Goal: Transaction & Acquisition: Download file/media

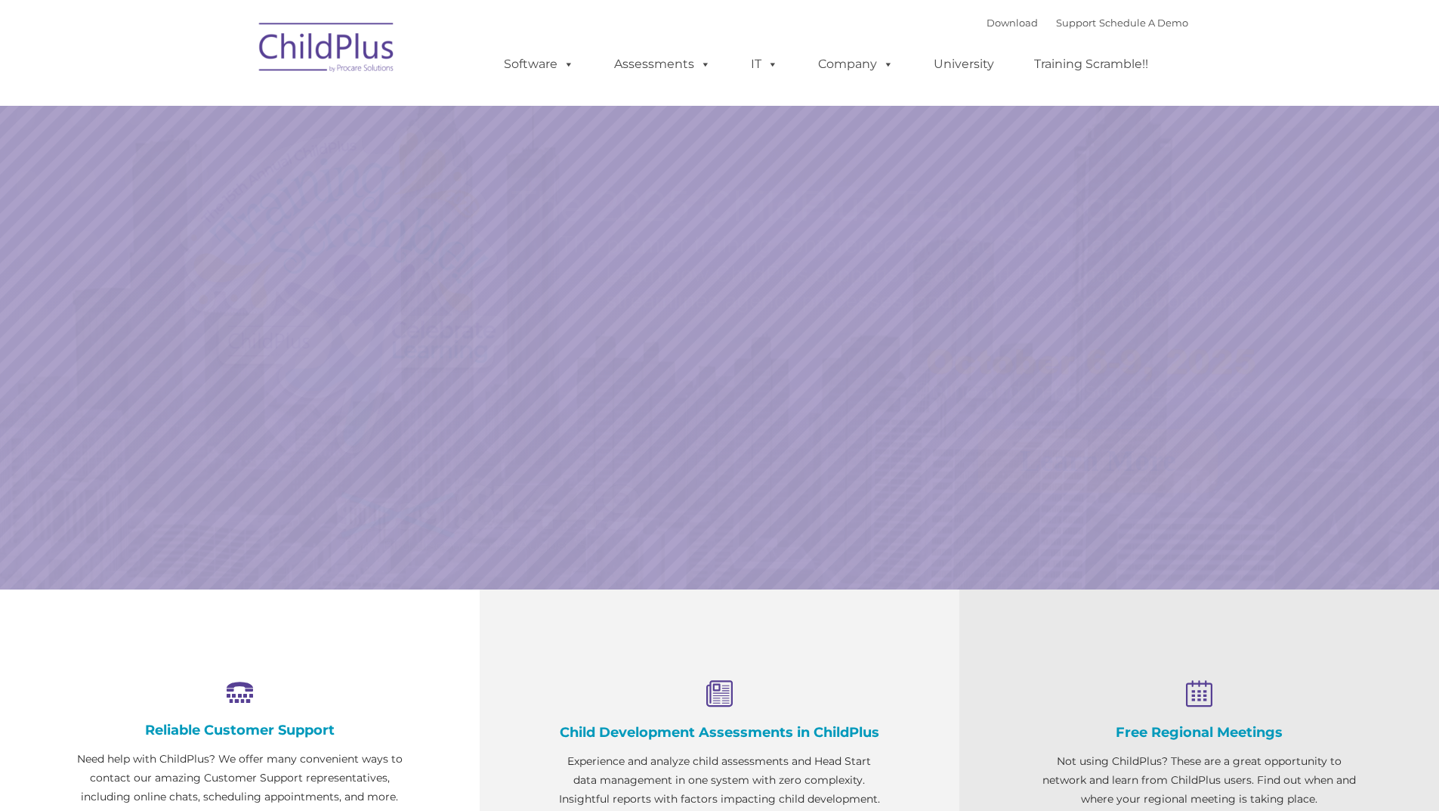
select select "MEDIUM"
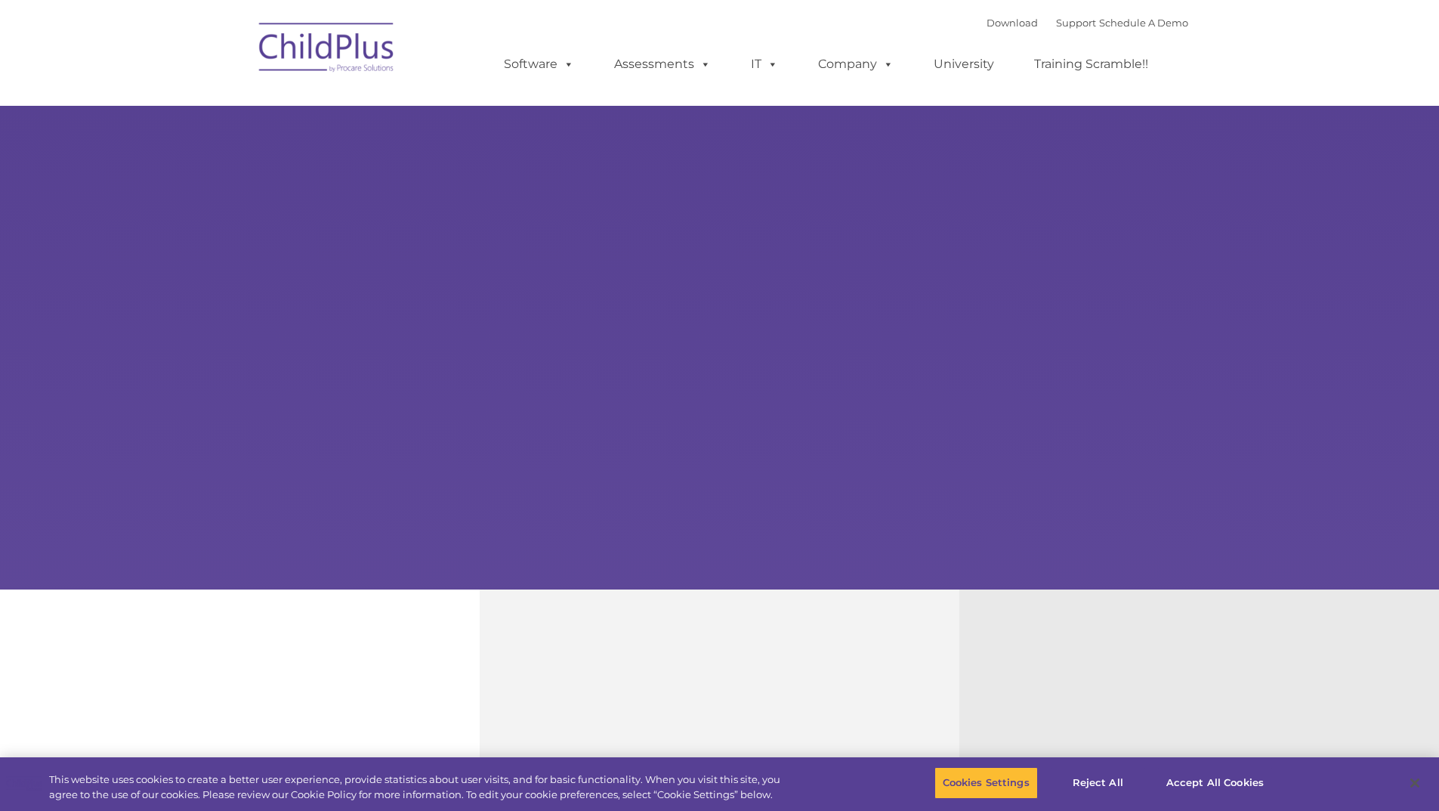
type input ""
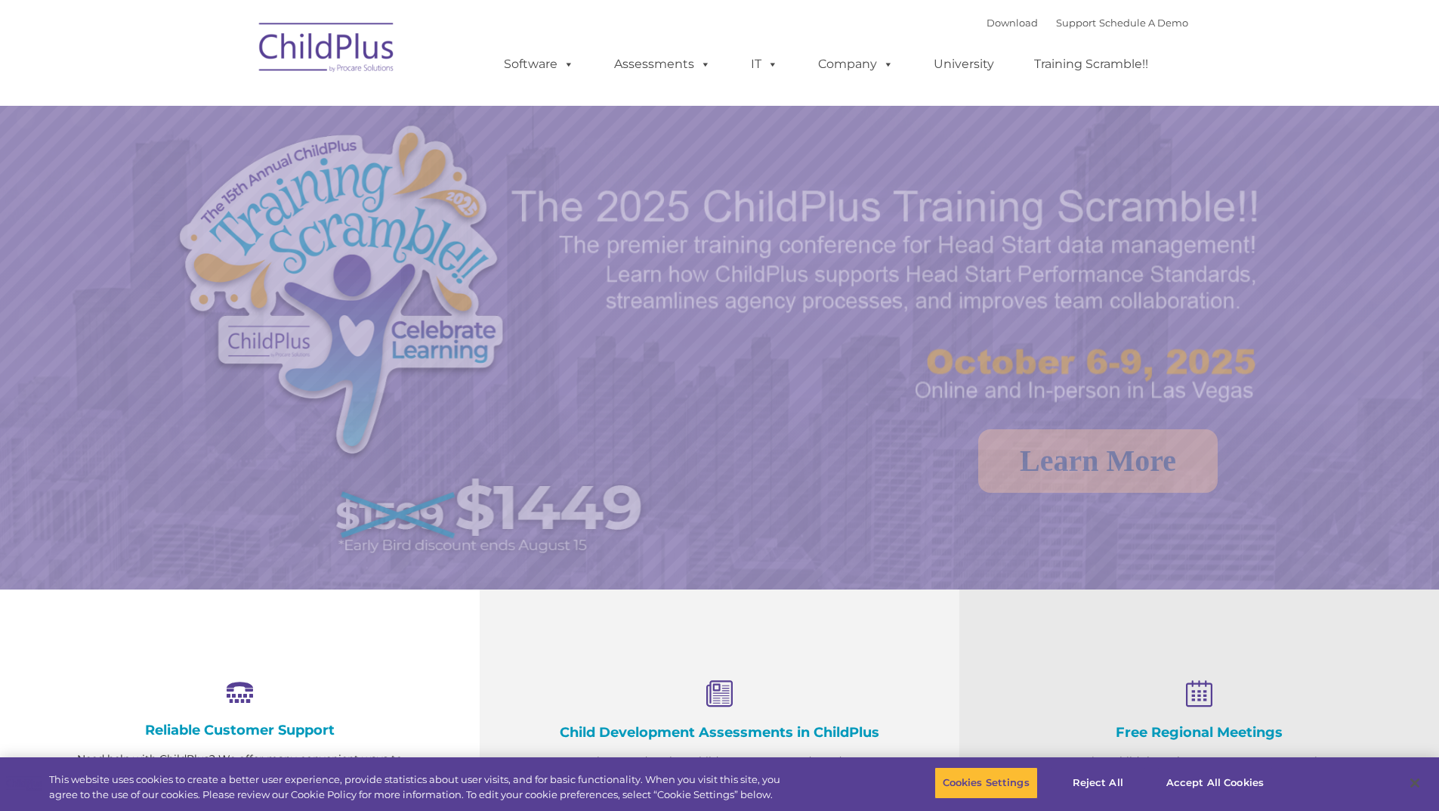
select select "MEDIUM"
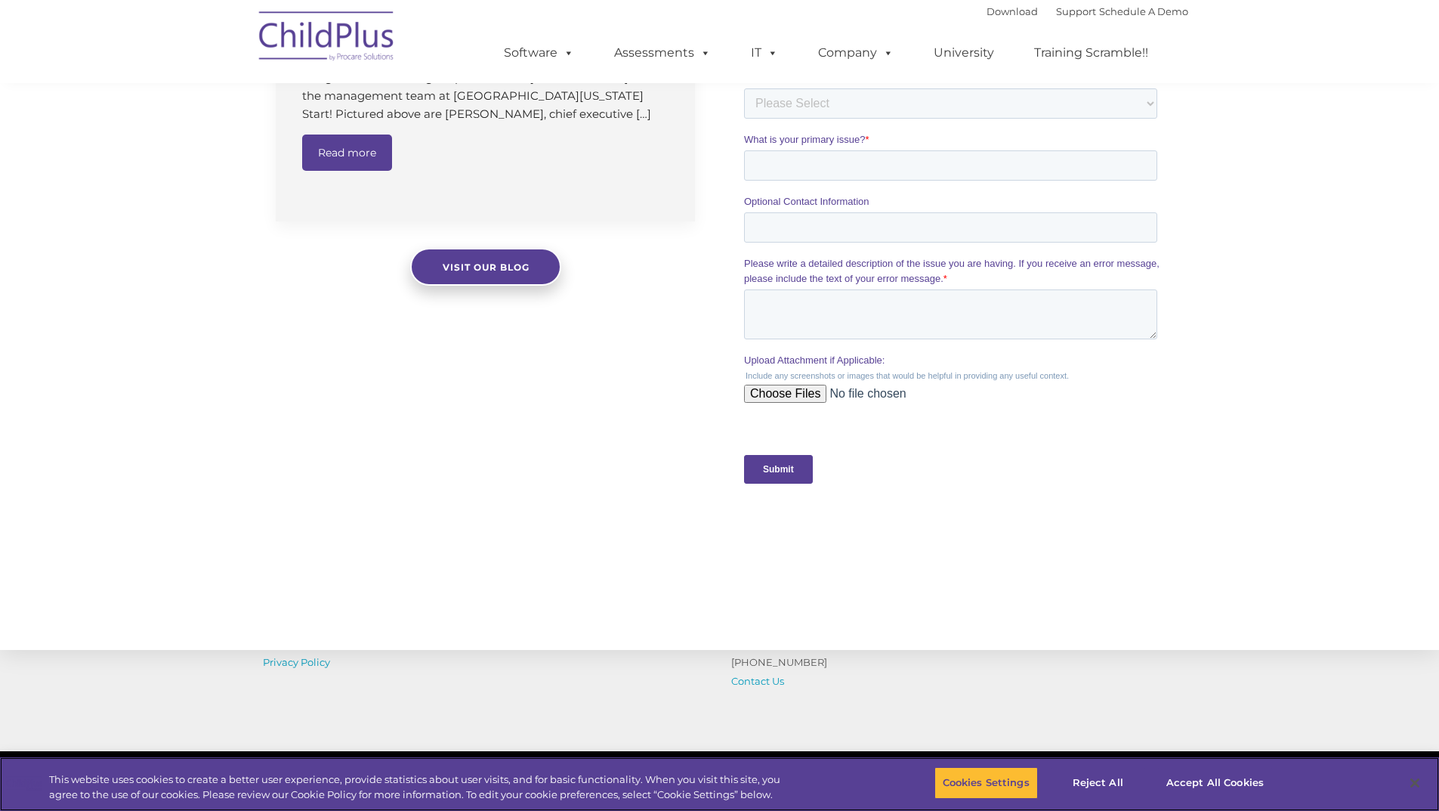
scroll to position [1360, 0]
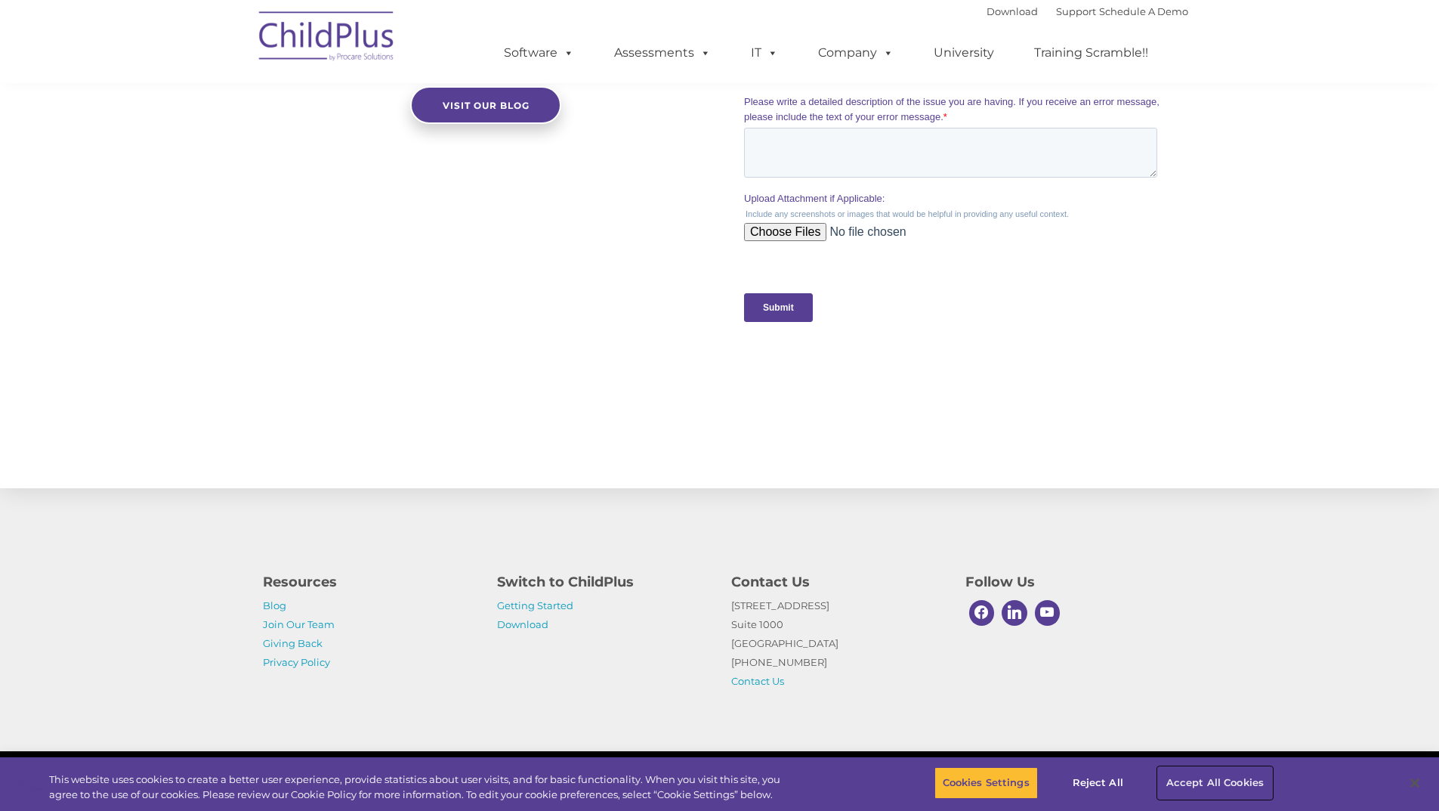
click at [1226, 777] on button "Accept All Cookies" at bounding box center [1215, 783] width 114 height 32
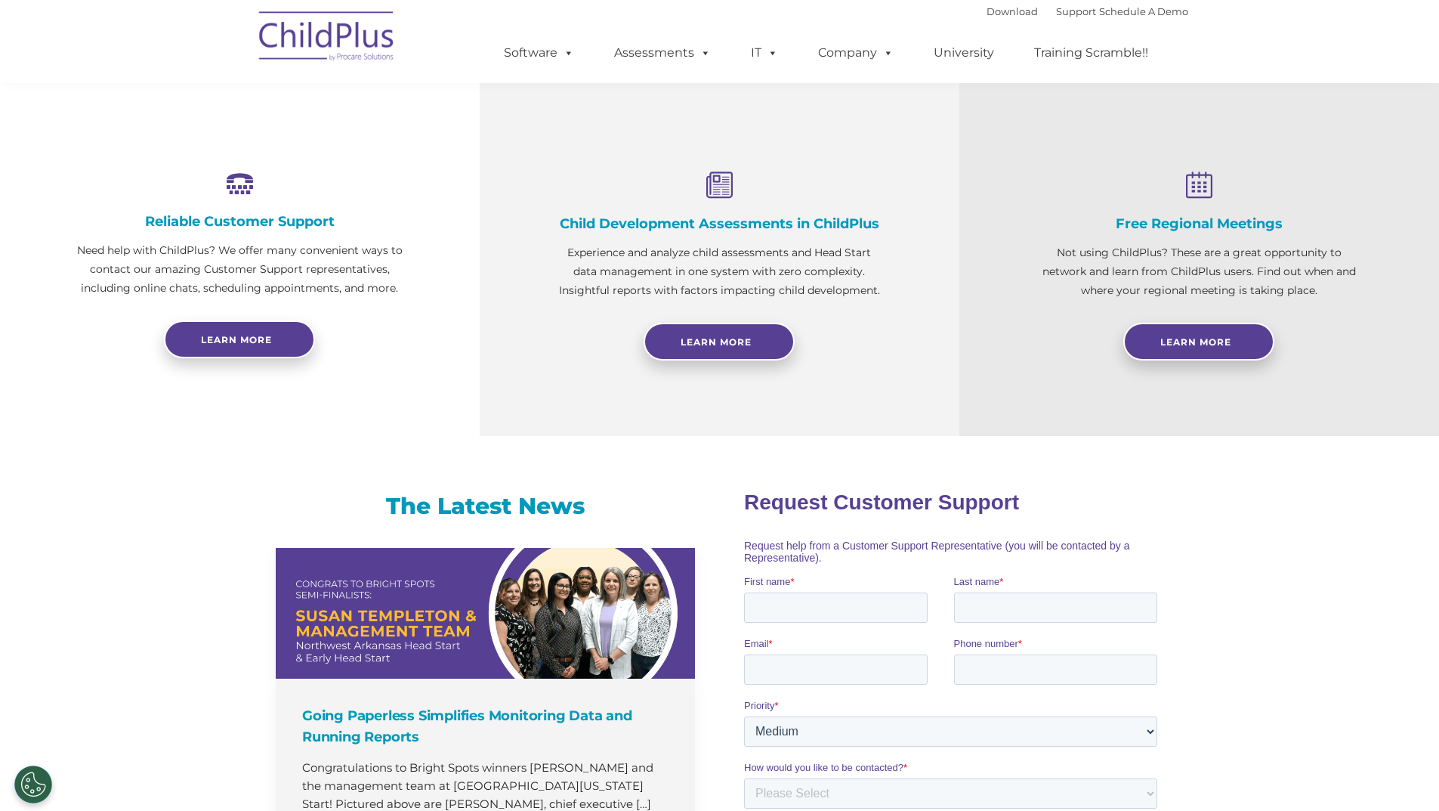
scroll to position [0, 0]
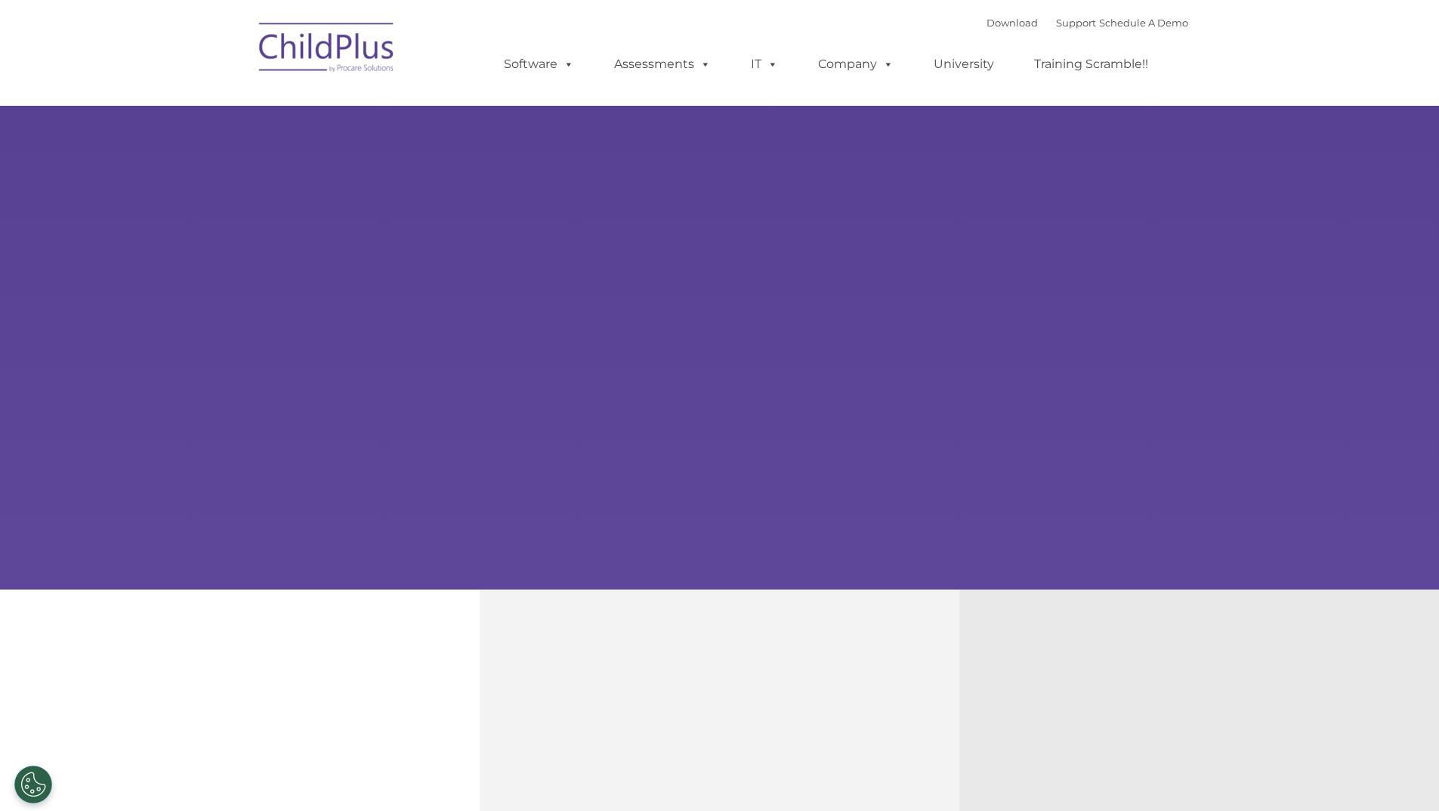
type input ""
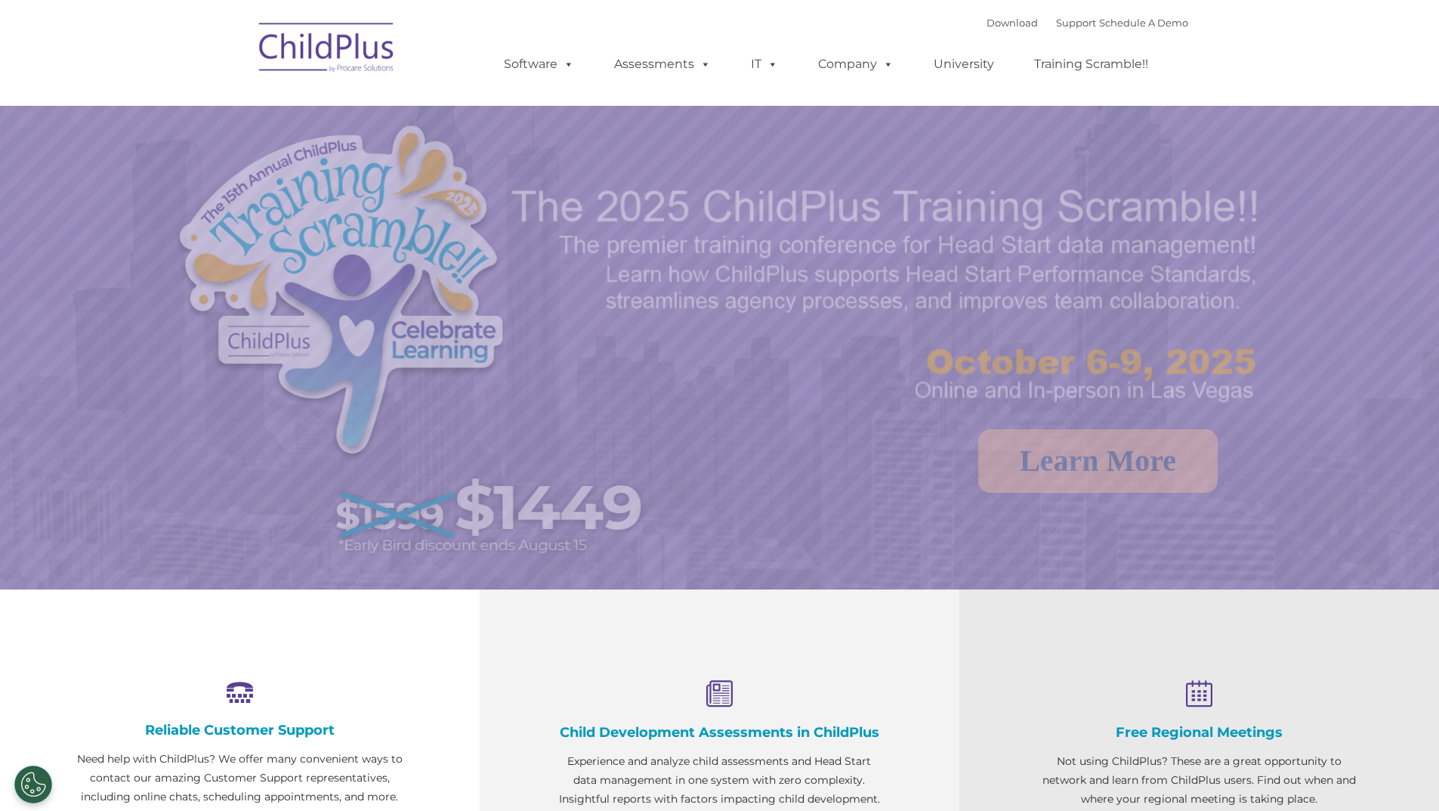
select select "MEDIUM"
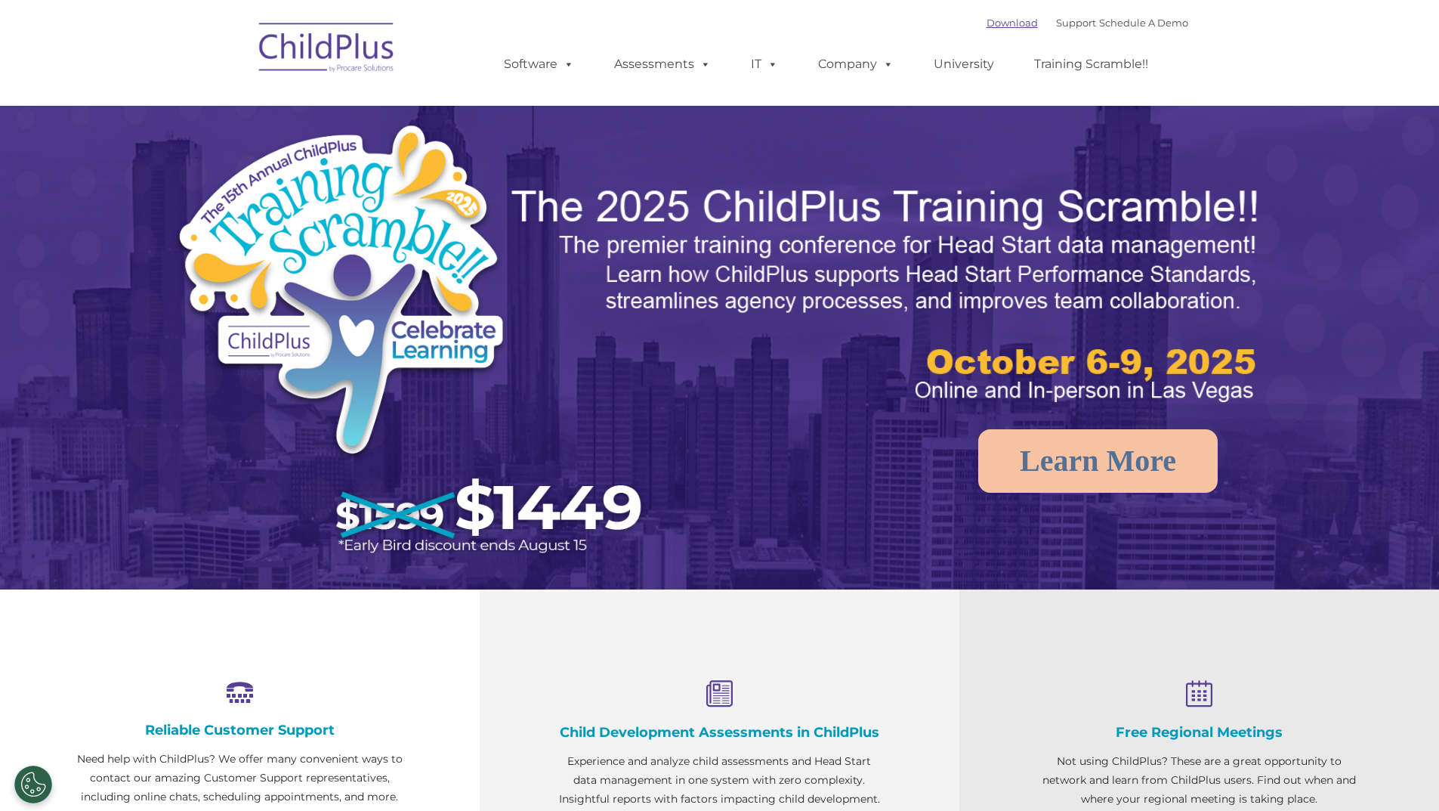
click at [992, 20] on link "Download" at bounding box center [1012, 23] width 51 height 12
